Goal: Task Accomplishment & Management: Manage account settings

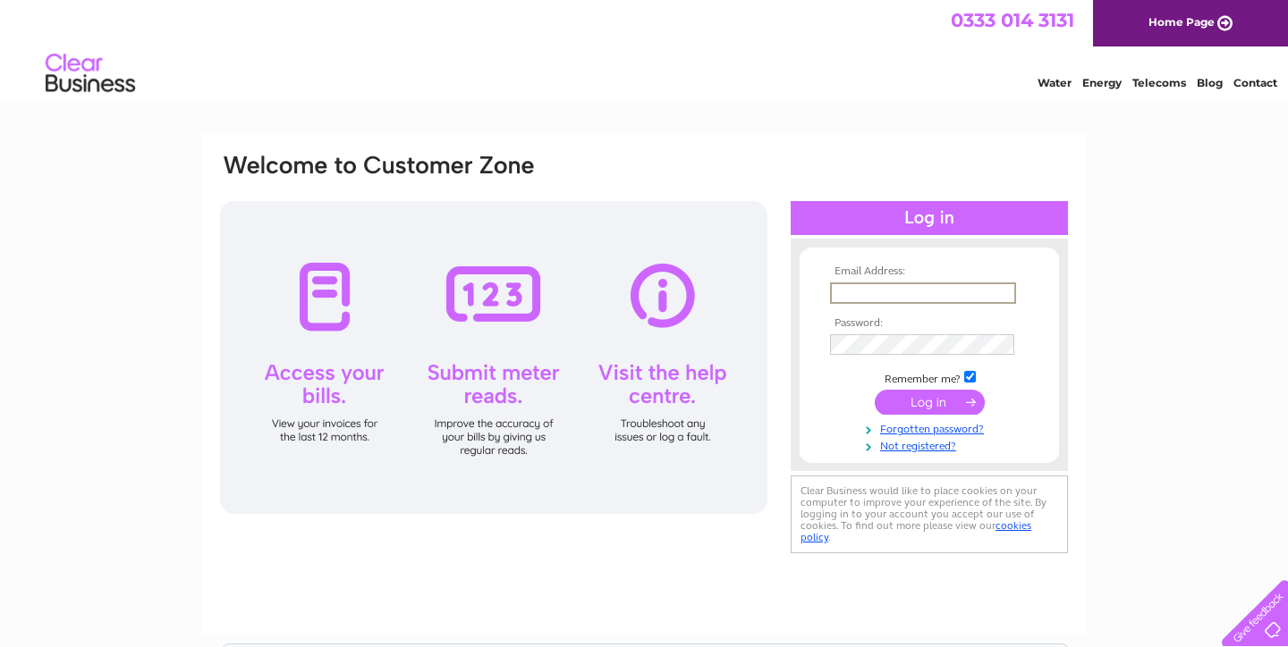
type input "info@reikilife.org"
click at [929, 401] on input "submit" at bounding box center [929, 402] width 110 height 25
click at [929, 400] on input "submit" at bounding box center [929, 400] width 110 height 25
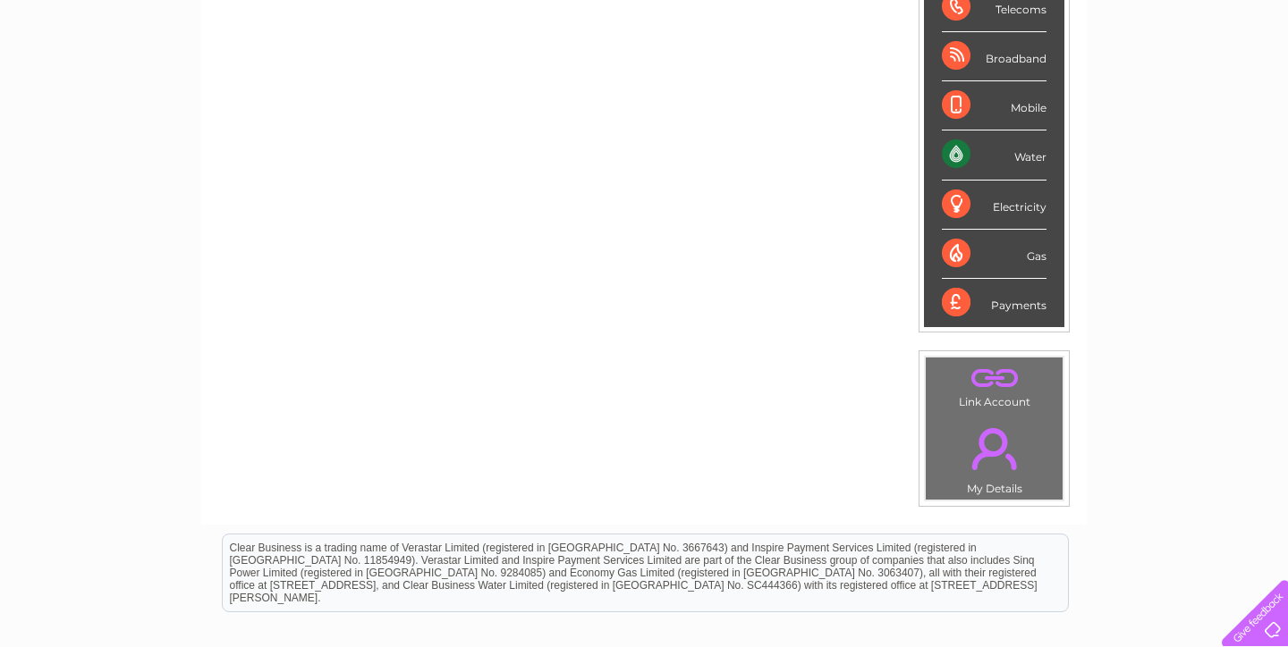
scroll to position [317, 0]
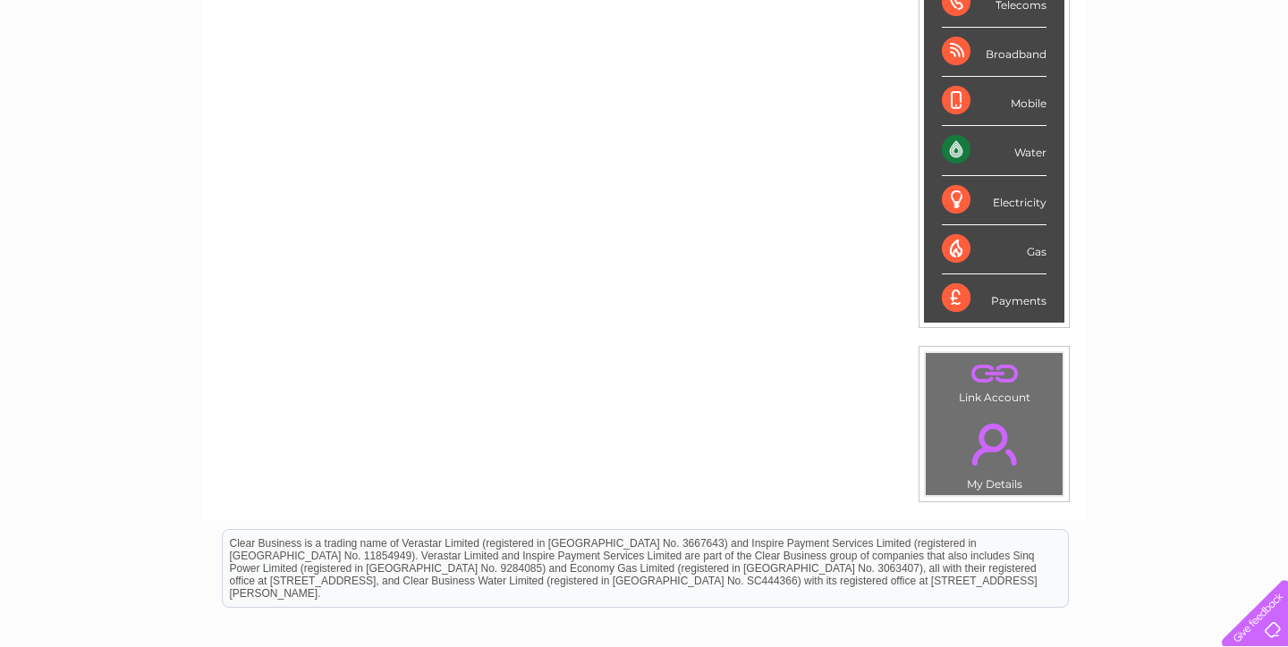
click at [989, 424] on link "." at bounding box center [994, 444] width 128 height 63
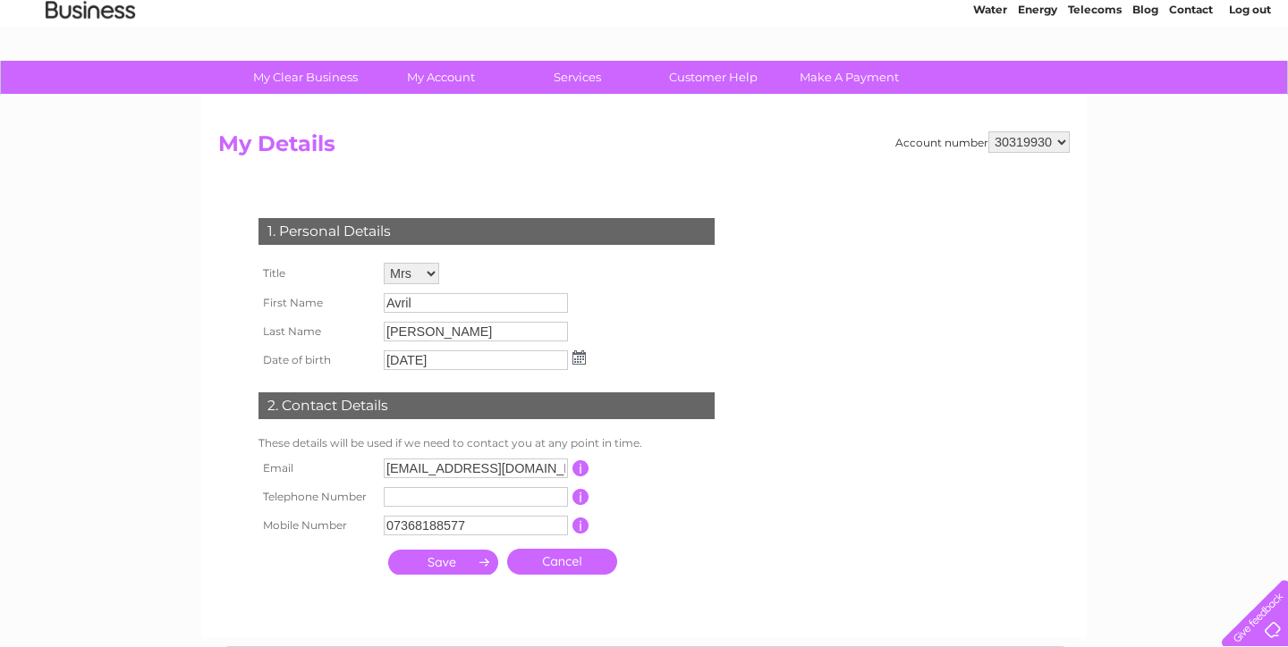
scroll to position [68, 0]
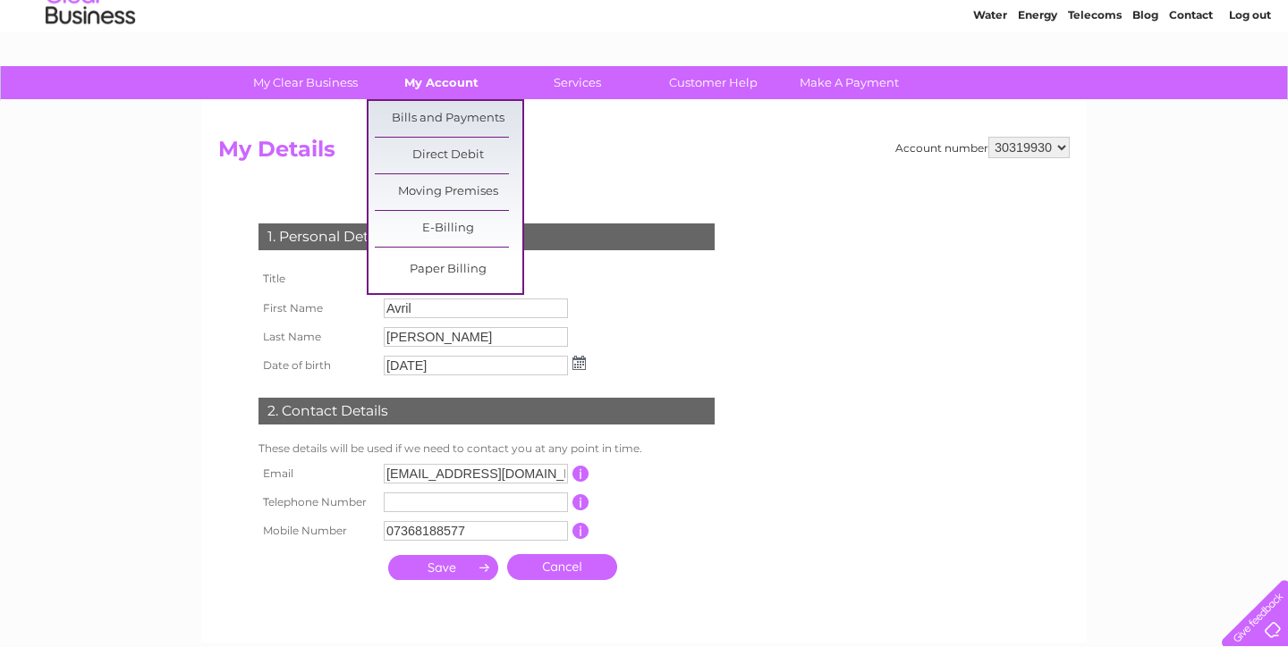
click at [435, 78] on link "My Account" at bounding box center [442, 82] width 148 height 33
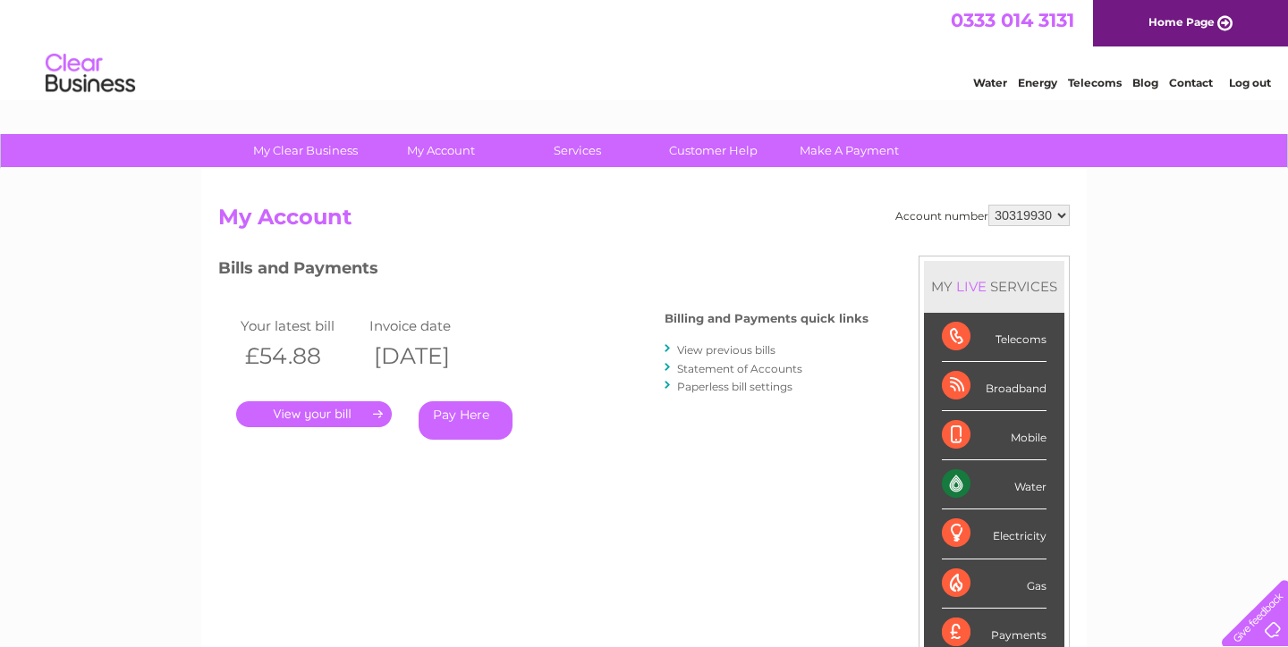
click at [1269, 619] on div at bounding box center [1250, 609] width 73 height 73
